Goal: Task Accomplishment & Management: Use online tool/utility

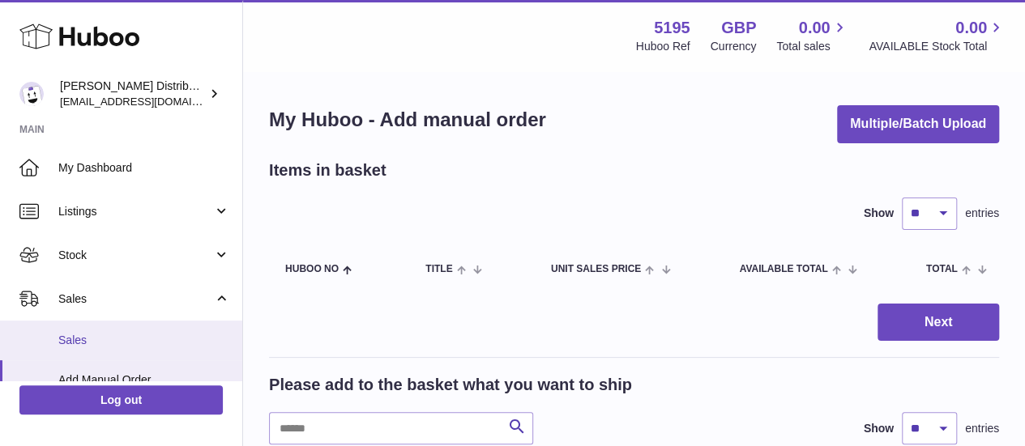
click at [110, 344] on span "Sales" at bounding box center [144, 340] width 172 height 15
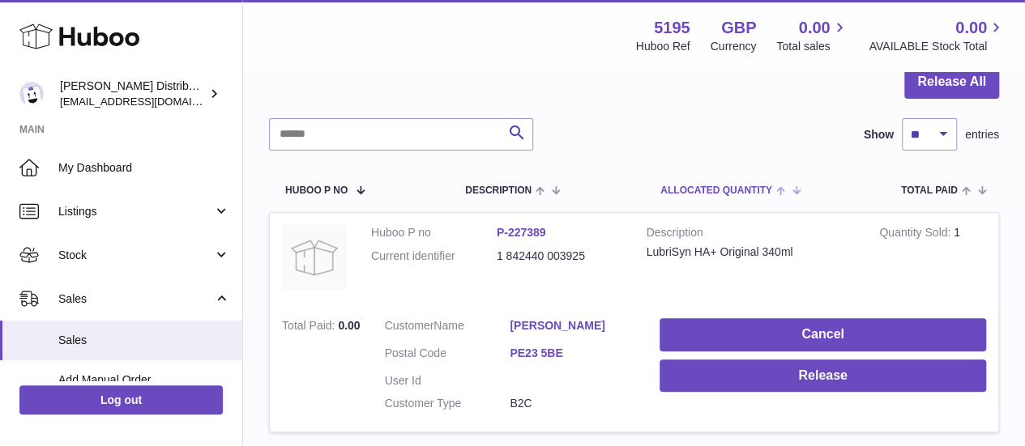
scroll to position [174, 0]
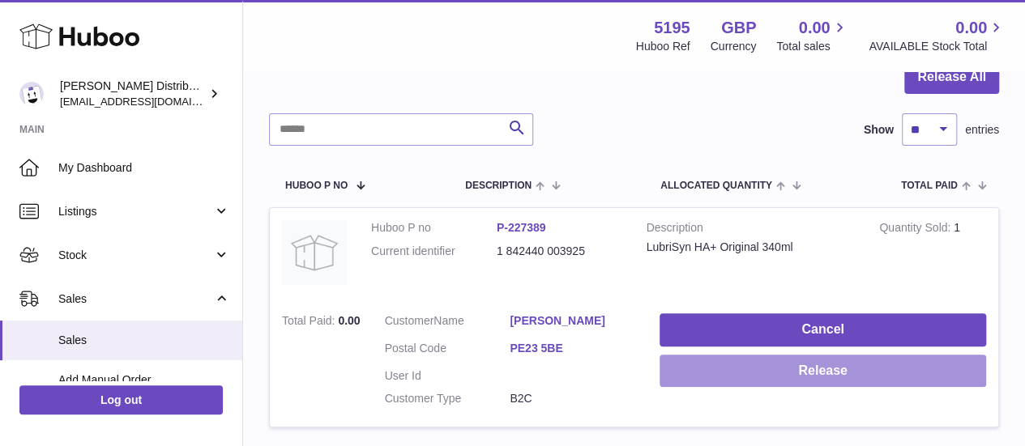
click at [750, 370] on button "Release" at bounding box center [822, 371] width 326 height 33
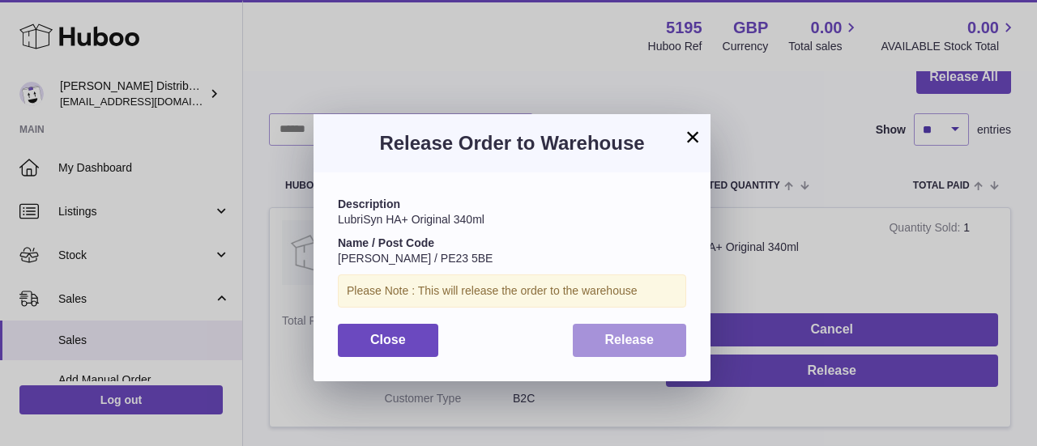
click at [616, 347] on span "Release" at bounding box center [629, 340] width 49 height 14
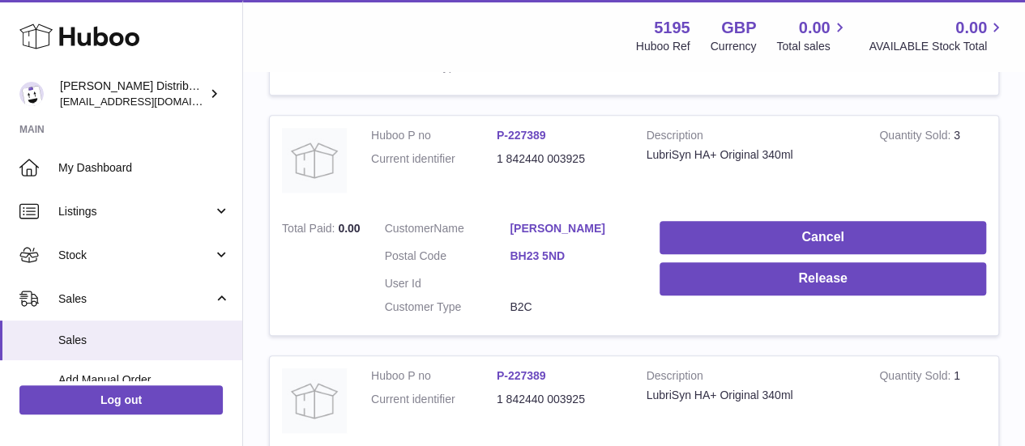
scroll to position [523, 0]
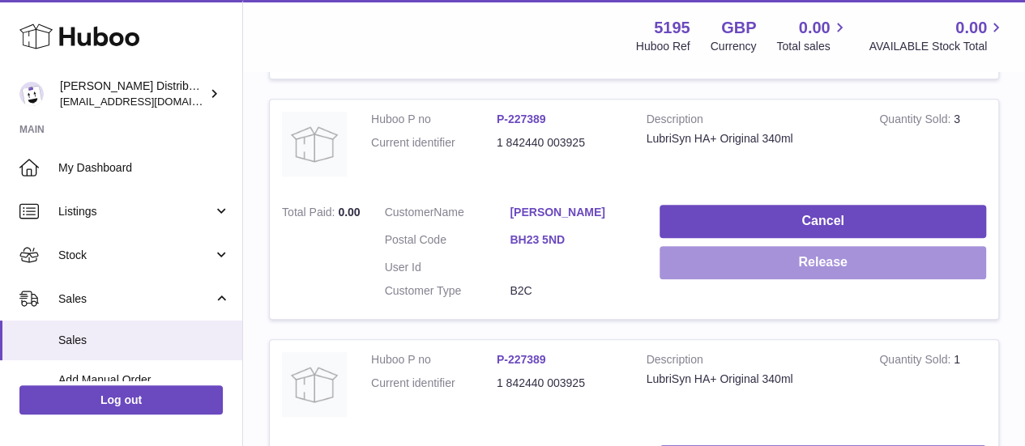
click at [731, 273] on button "Release" at bounding box center [822, 262] width 326 height 33
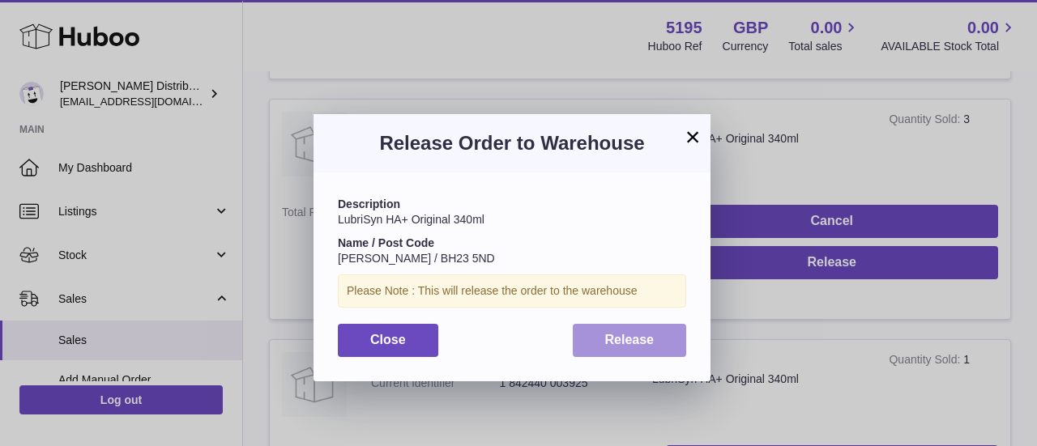
click at [632, 341] on span "Release" at bounding box center [629, 340] width 49 height 14
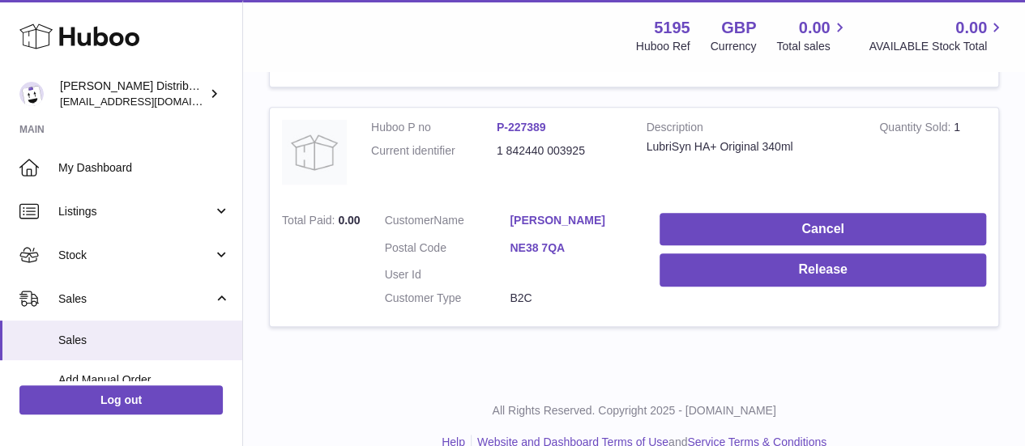
scroll to position [757, 0]
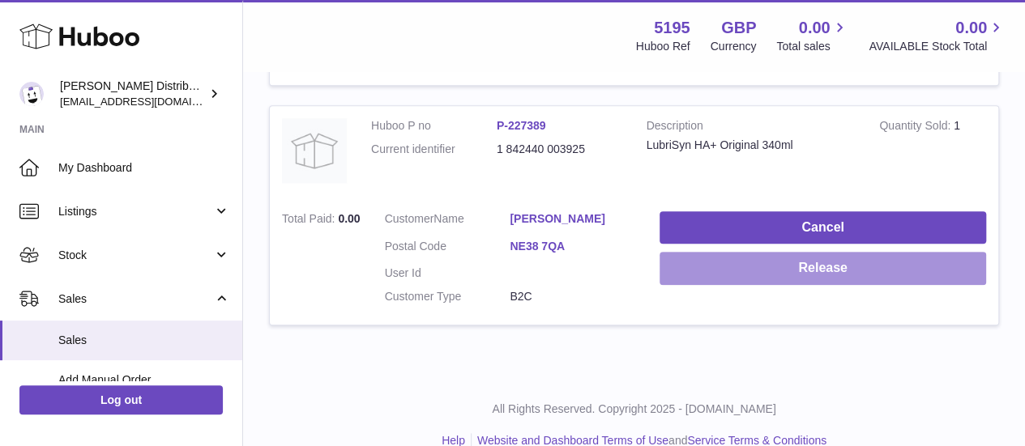
click at [746, 275] on button "Release" at bounding box center [822, 268] width 326 height 33
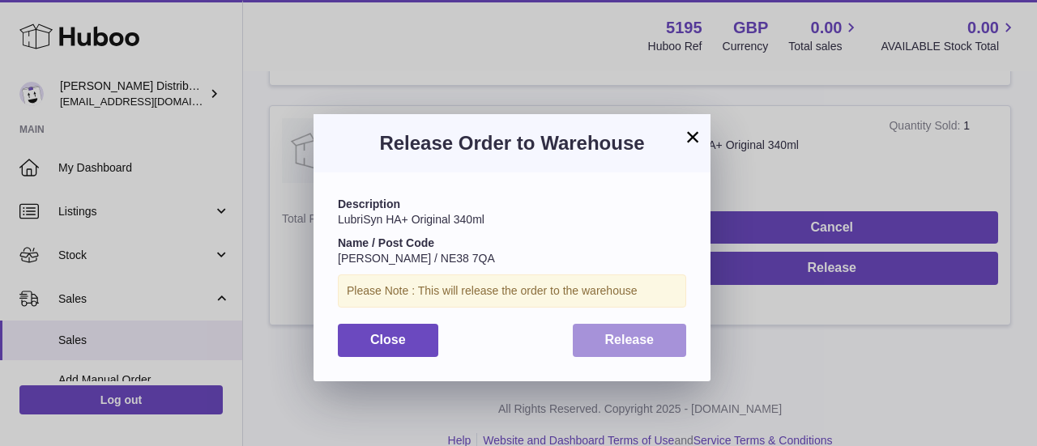
click at [624, 345] on span "Release" at bounding box center [629, 340] width 49 height 14
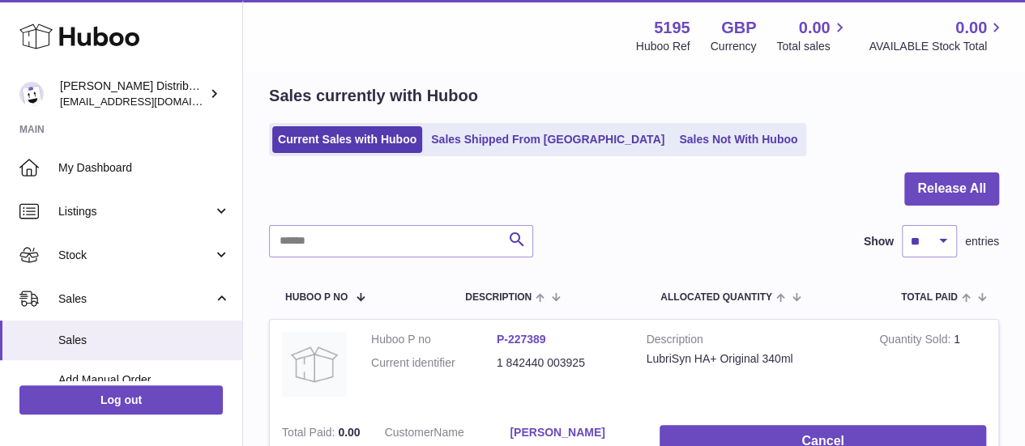
scroll to position [42, 0]
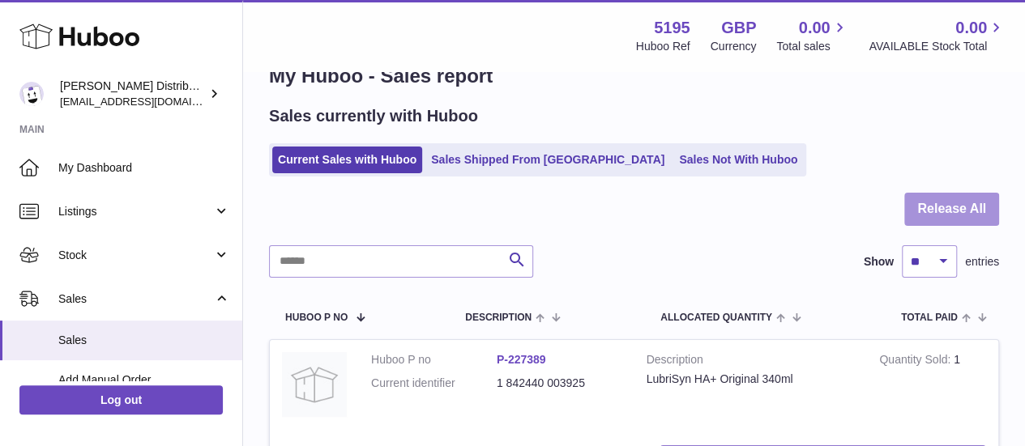
click at [962, 210] on button "Release All" at bounding box center [951, 209] width 95 height 33
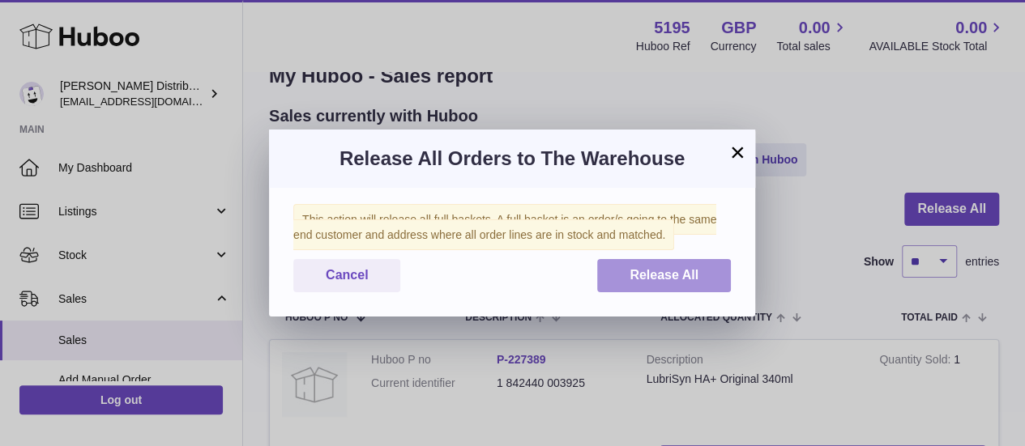
click at [667, 276] on span "Release All" at bounding box center [663, 275] width 69 height 14
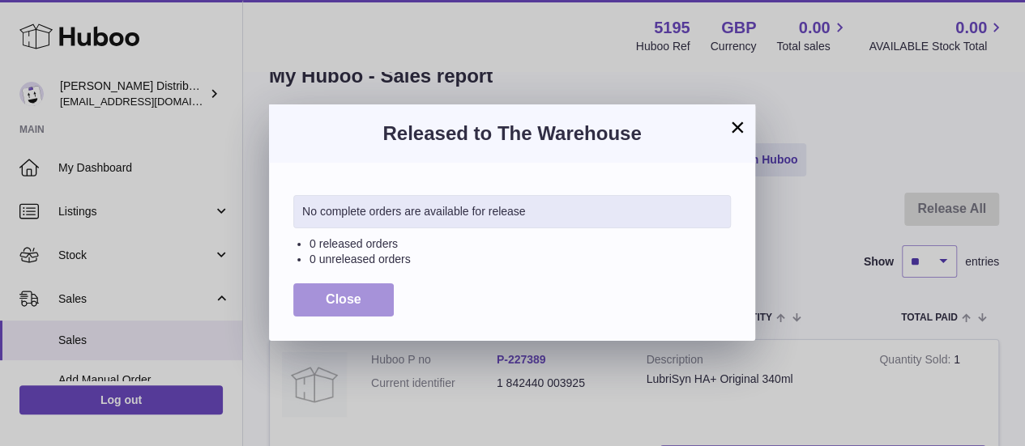
click at [348, 309] on button "Close" at bounding box center [343, 300] width 100 height 33
